Goal: Find specific page/section: Find specific page/section

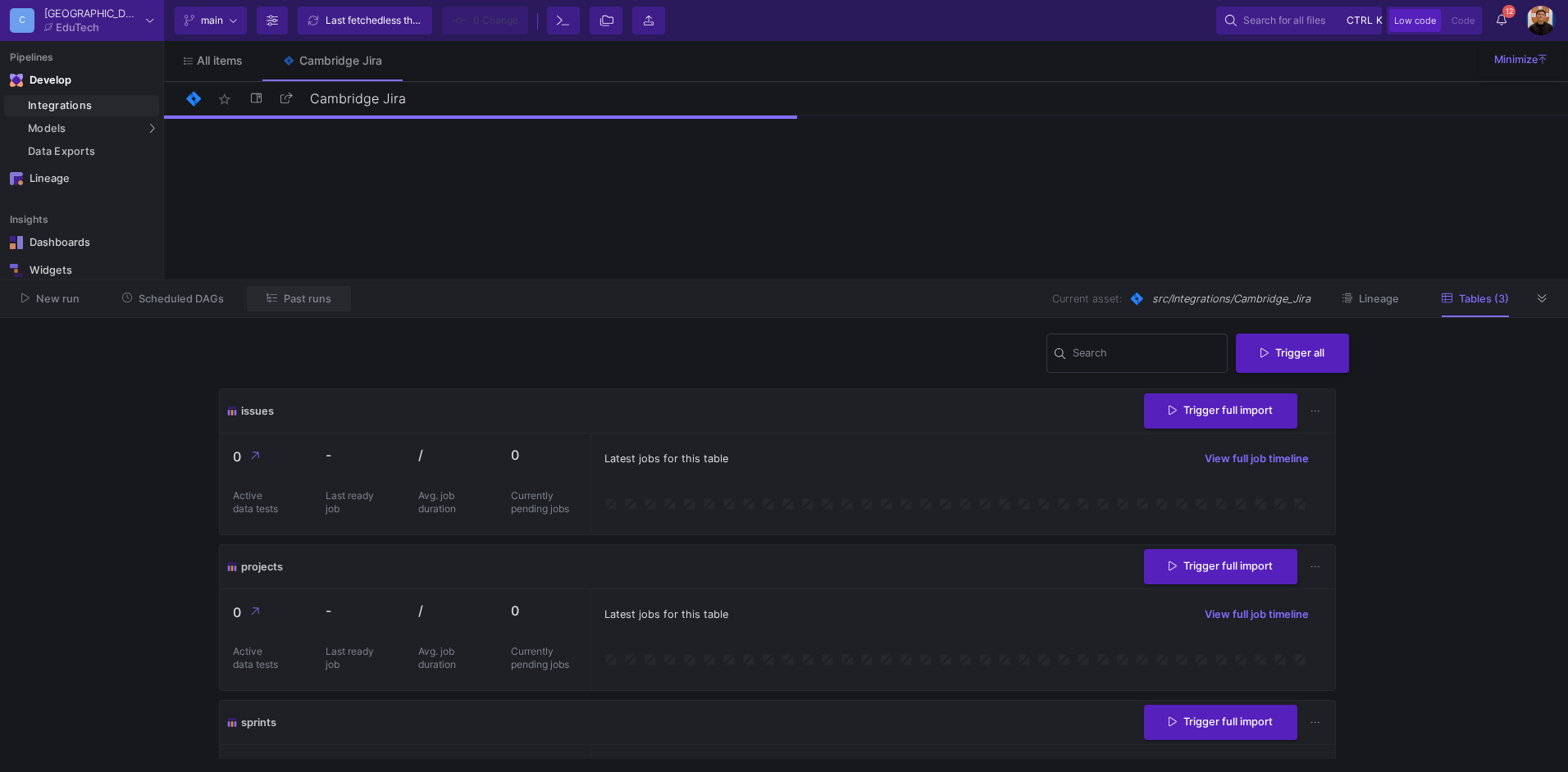
click at [307, 305] on button "Past runs" at bounding box center [299, 298] width 105 height 25
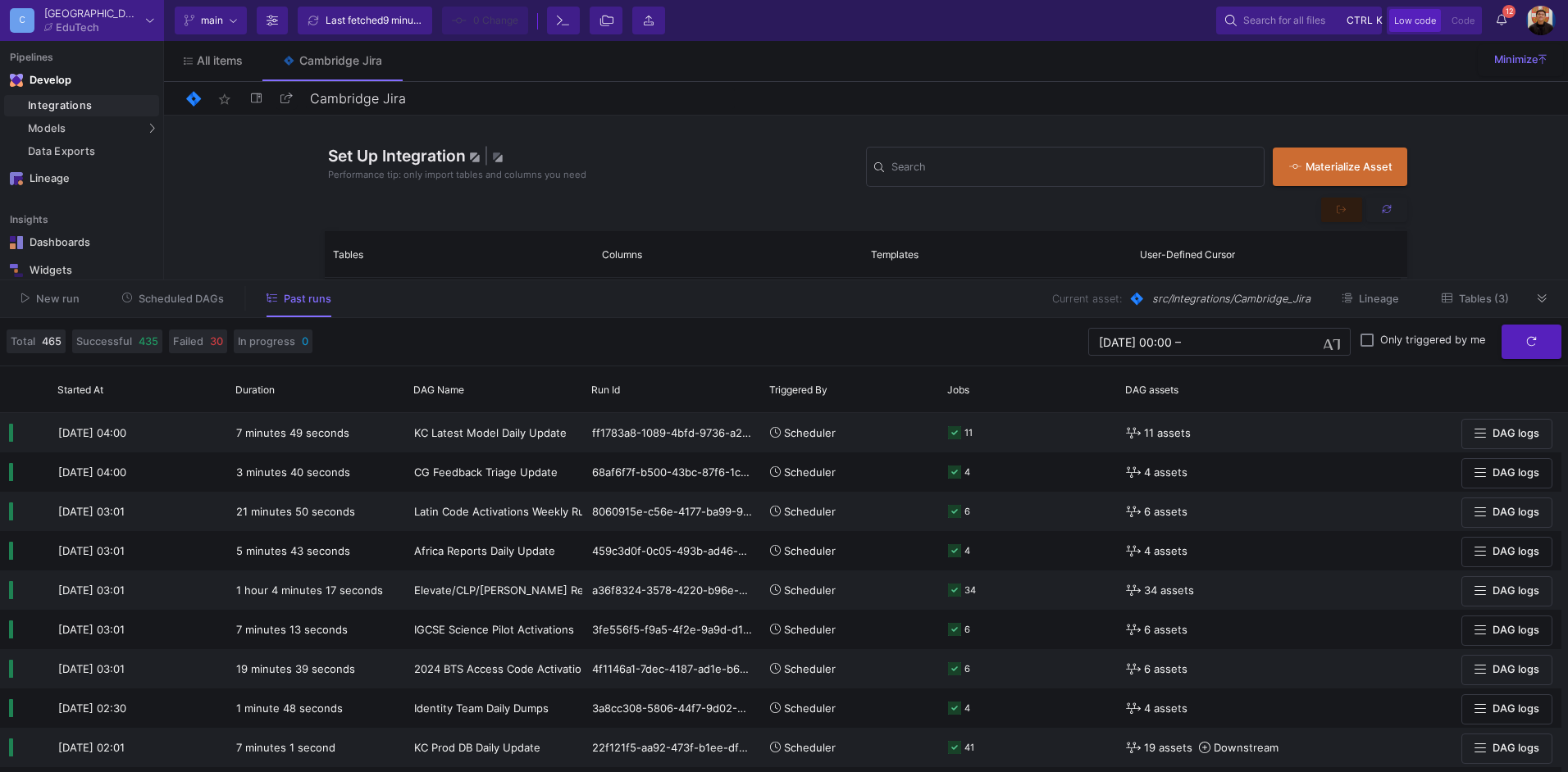
click at [781, 97] on div "star_border Cambridge Jira 14/90" at bounding box center [865, 98] width 1365 height 24
click at [1548, 300] on button at bounding box center [1543, 298] width 24 height 24
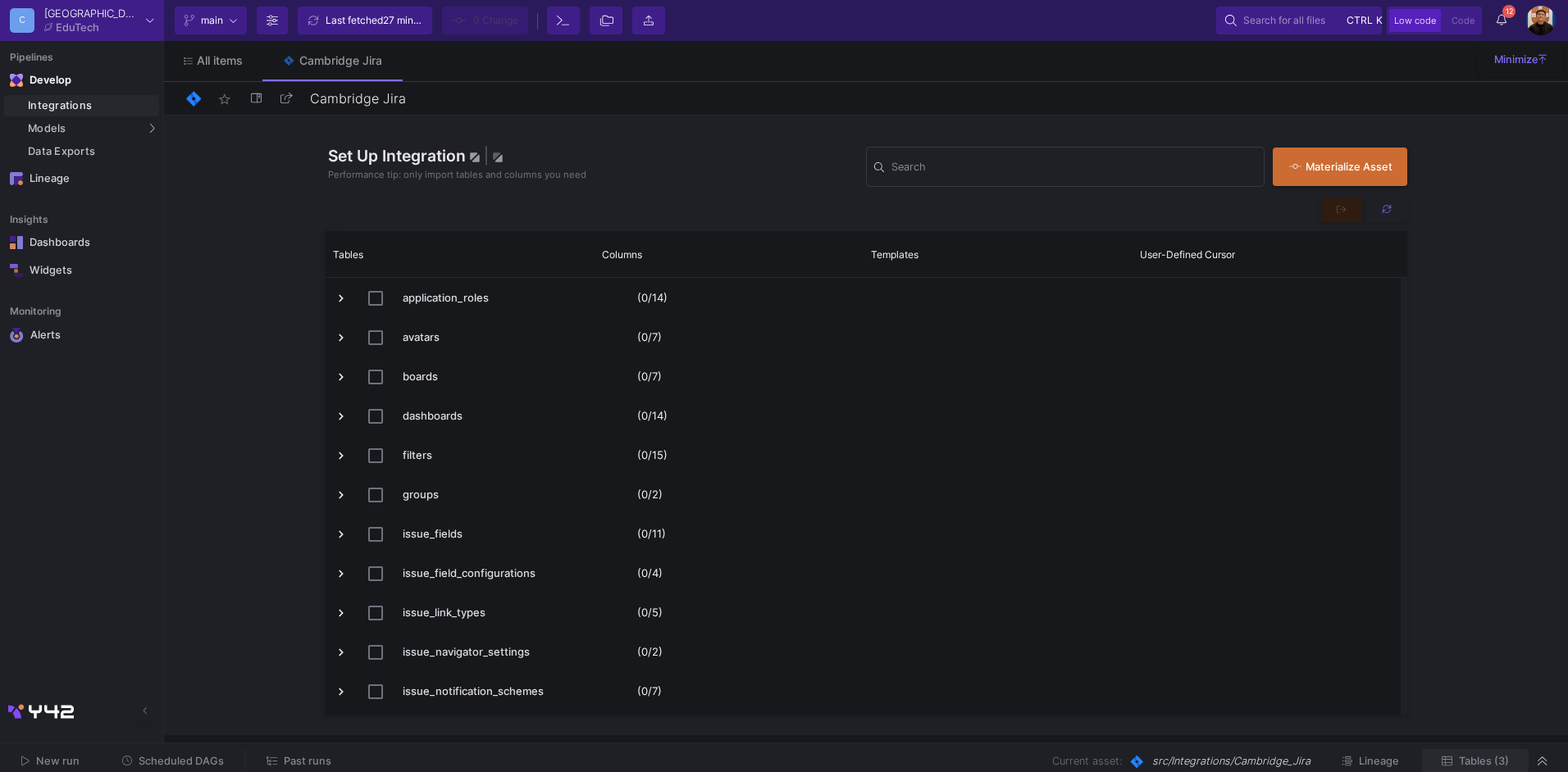
click at [1482, 764] on span "Tables (3)" at bounding box center [1484, 761] width 50 height 12
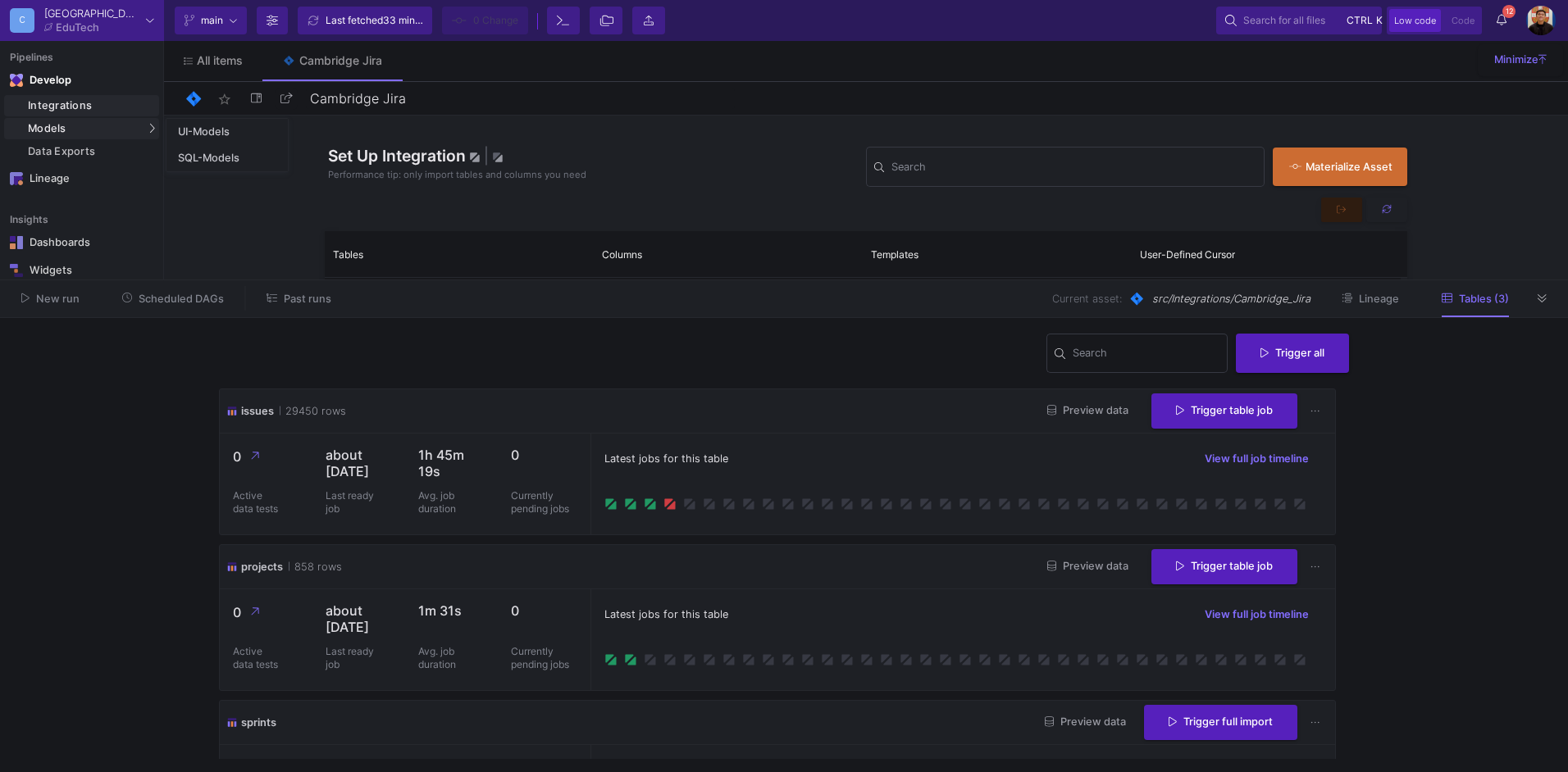
click at [137, 135] on div "Models" at bounding box center [81, 128] width 155 height 22
click at [214, 155] on div "SQL-Models" at bounding box center [209, 158] width 62 height 13
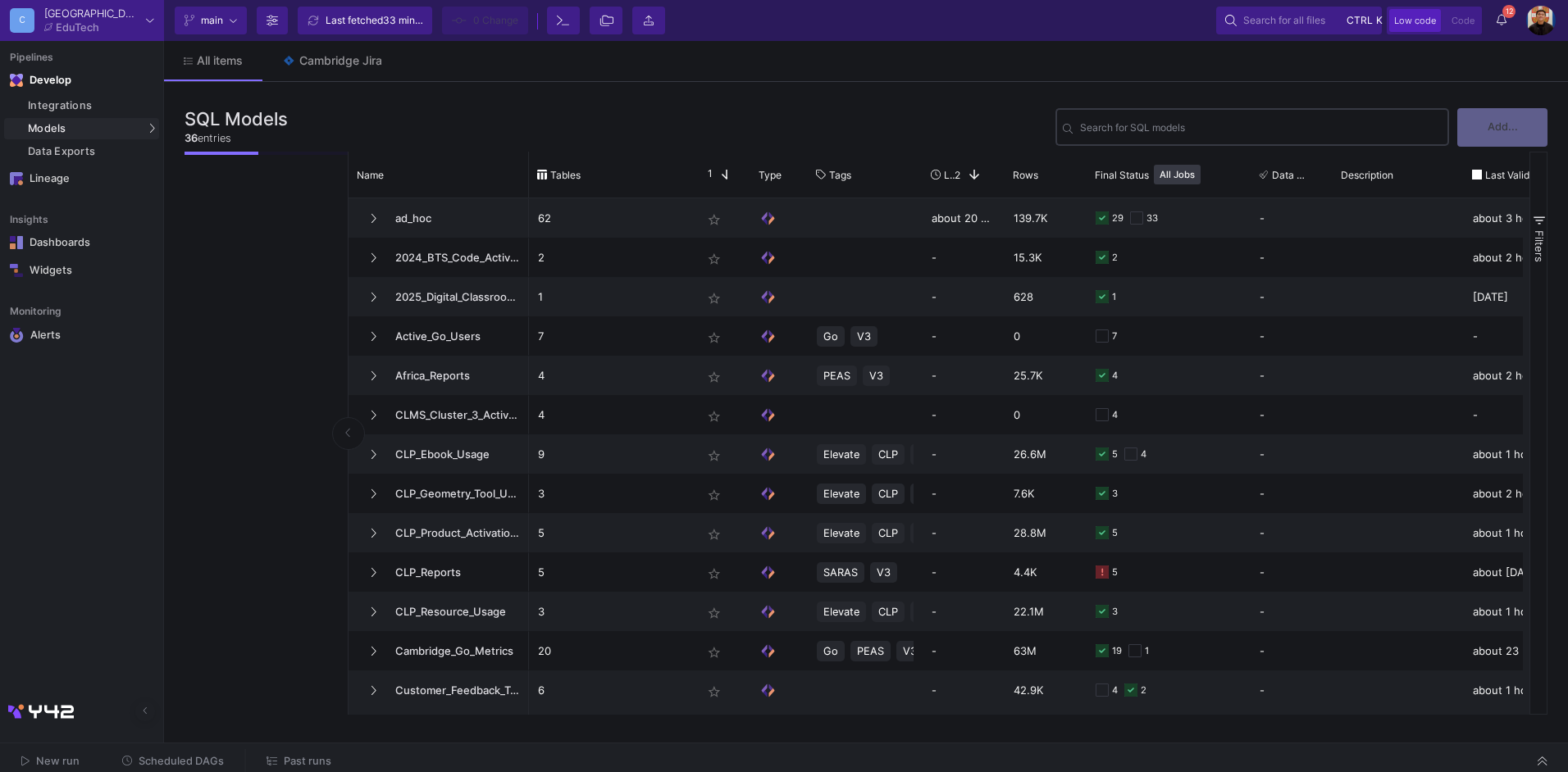
drag, startPoint x: 1123, startPoint y: 150, endPoint x: 1121, endPoint y: 137, distance: 13.2
click at [1123, 148] on div "Search for SQL models Add..." at bounding box center [1301, 127] width 493 height 49
click at [1121, 137] on div "Search for SQL models" at bounding box center [1261, 125] width 362 height 40
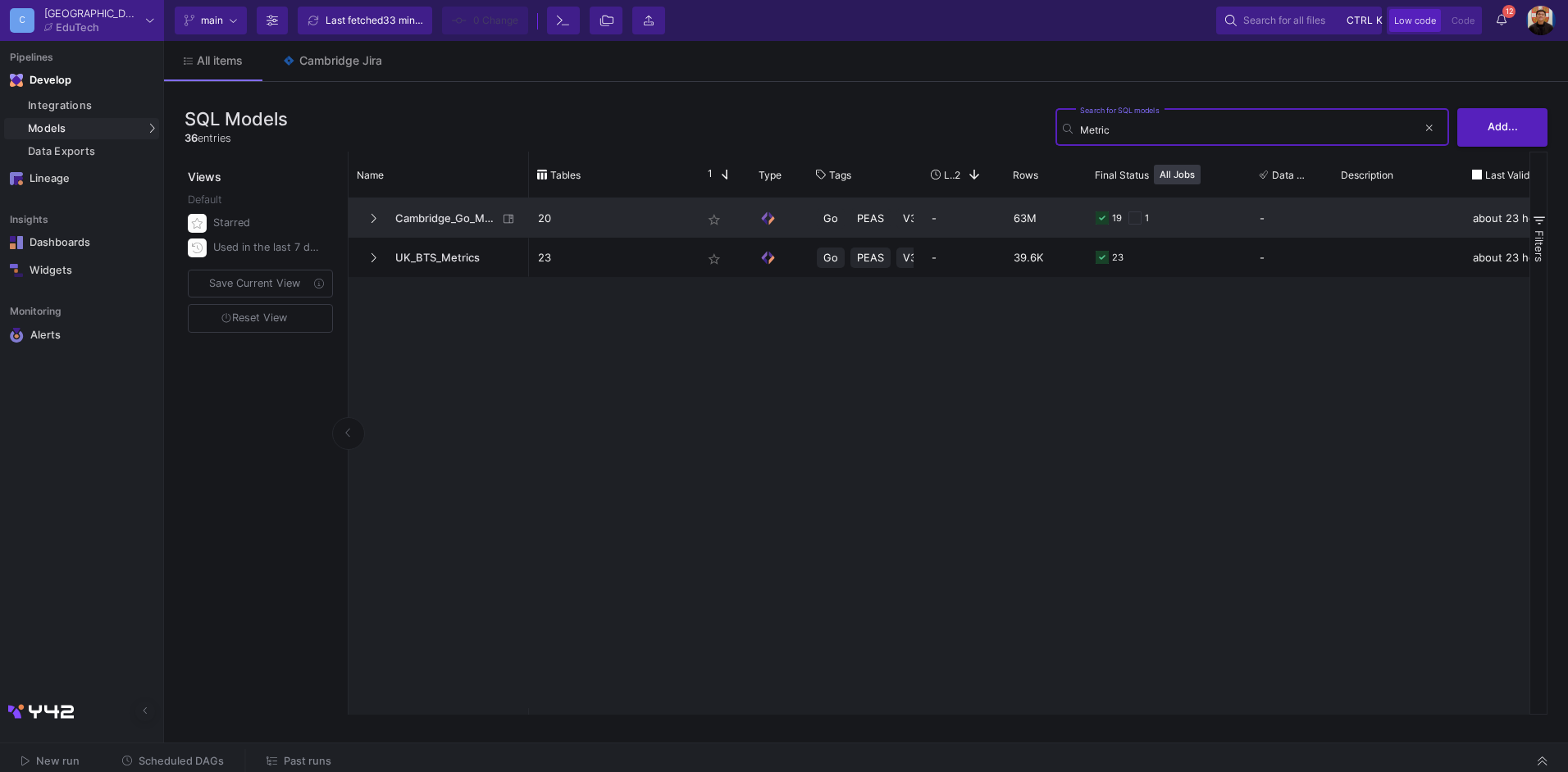
type input "Metric"
click at [461, 221] on span "Cambridge_Go_Metrics" at bounding box center [441, 218] width 112 height 39
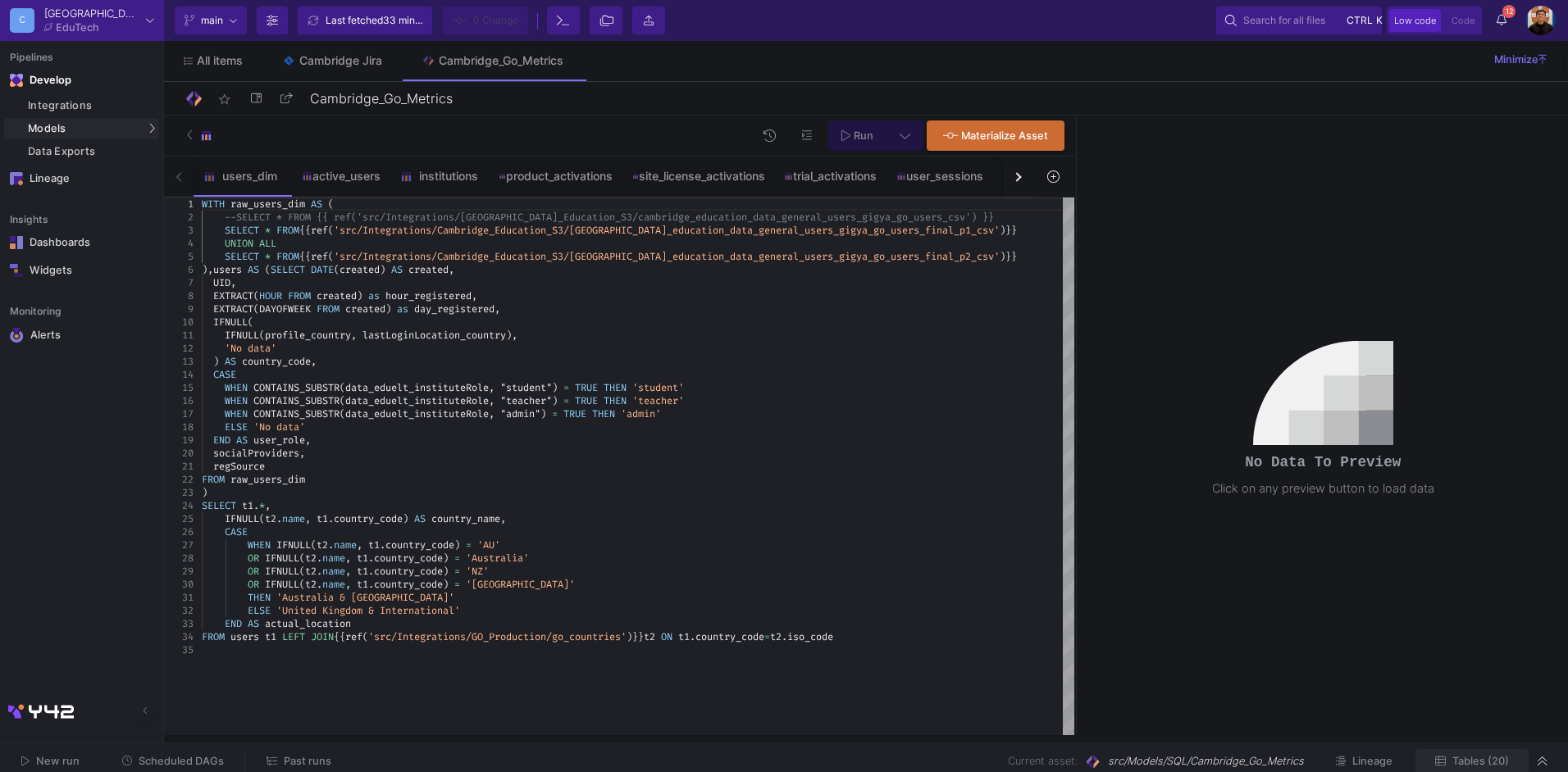
click at [1499, 766] on span "Tables (20)" at bounding box center [1481, 761] width 57 height 12
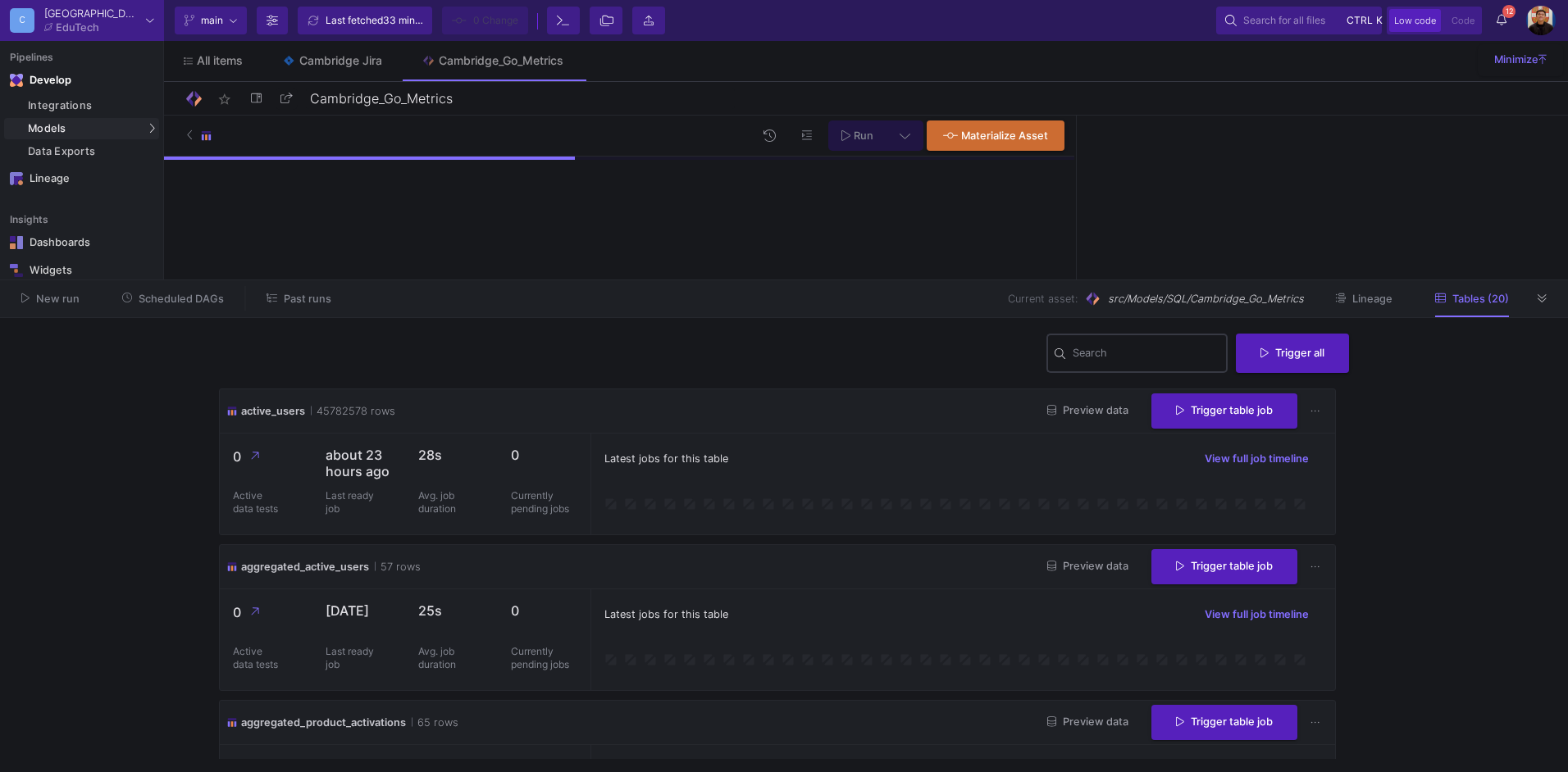
click at [1123, 353] on input "Search" at bounding box center [1146, 356] width 148 height 13
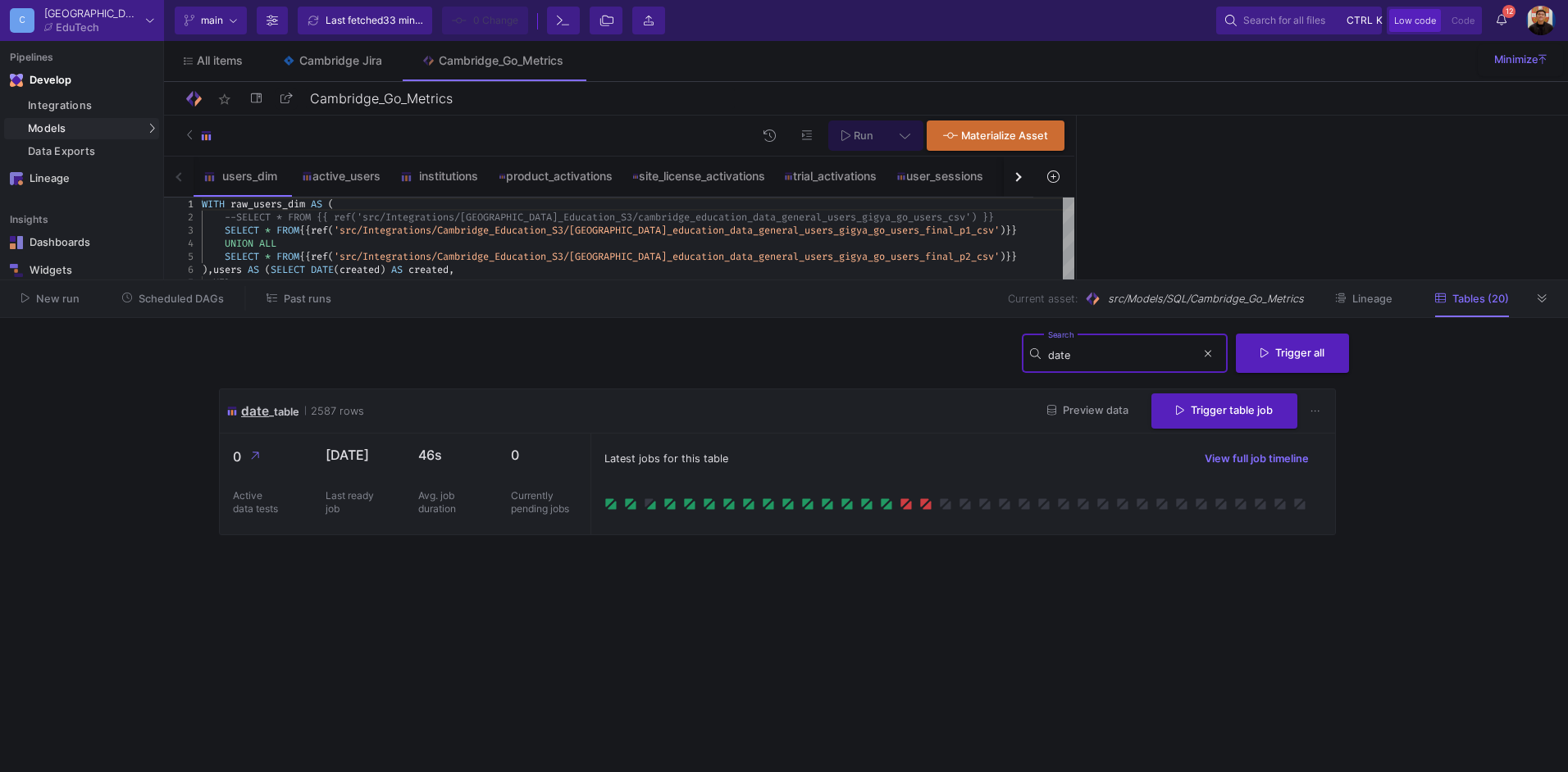
type input "date"
